Goal: Task Accomplishment & Management: Manage account settings

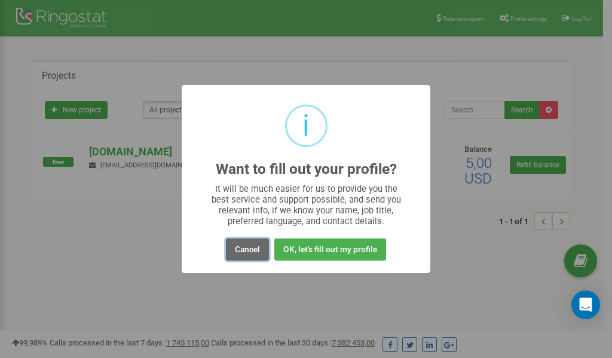
click at [248, 251] on button "Cancel" at bounding box center [247, 250] width 43 height 22
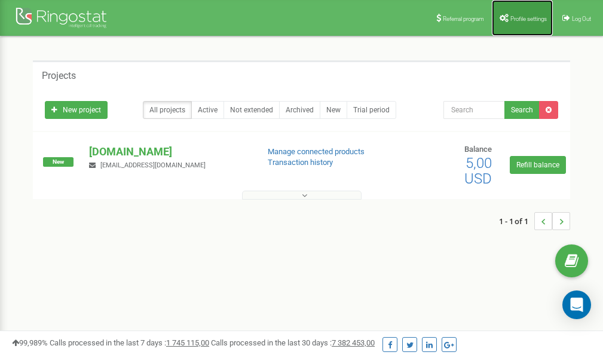
click at [526, 17] on span "Profile settings" at bounding box center [529, 19] width 36 height 7
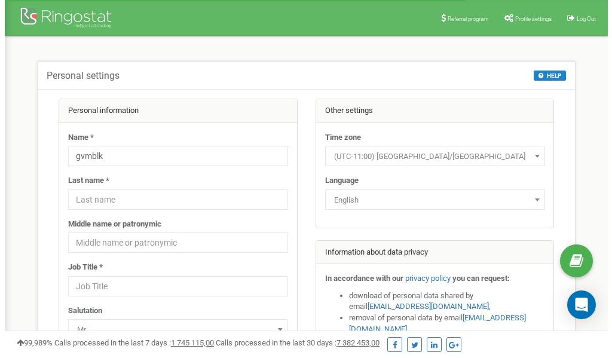
scroll to position [60, 0]
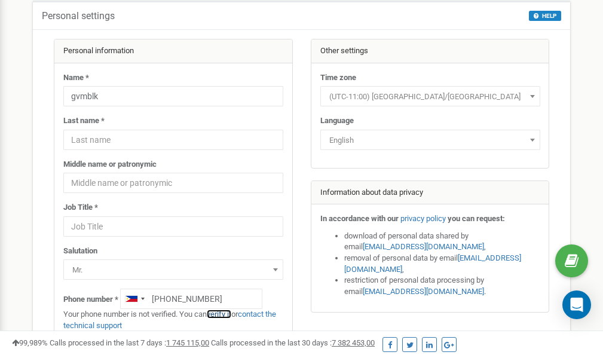
click at [222, 315] on link "verify it" at bounding box center [219, 314] width 25 height 9
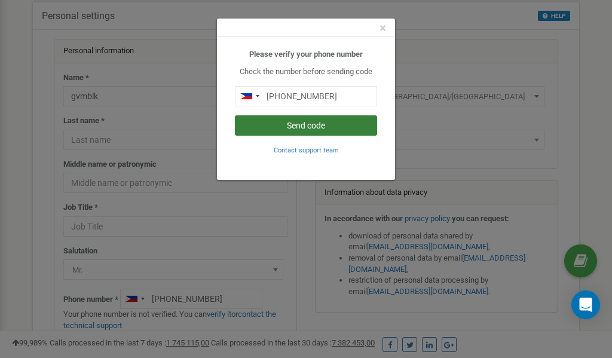
click at [320, 124] on button "Send code" at bounding box center [306, 125] width 142 height 20
